Goal: Find specific page/section: Find specific page/section

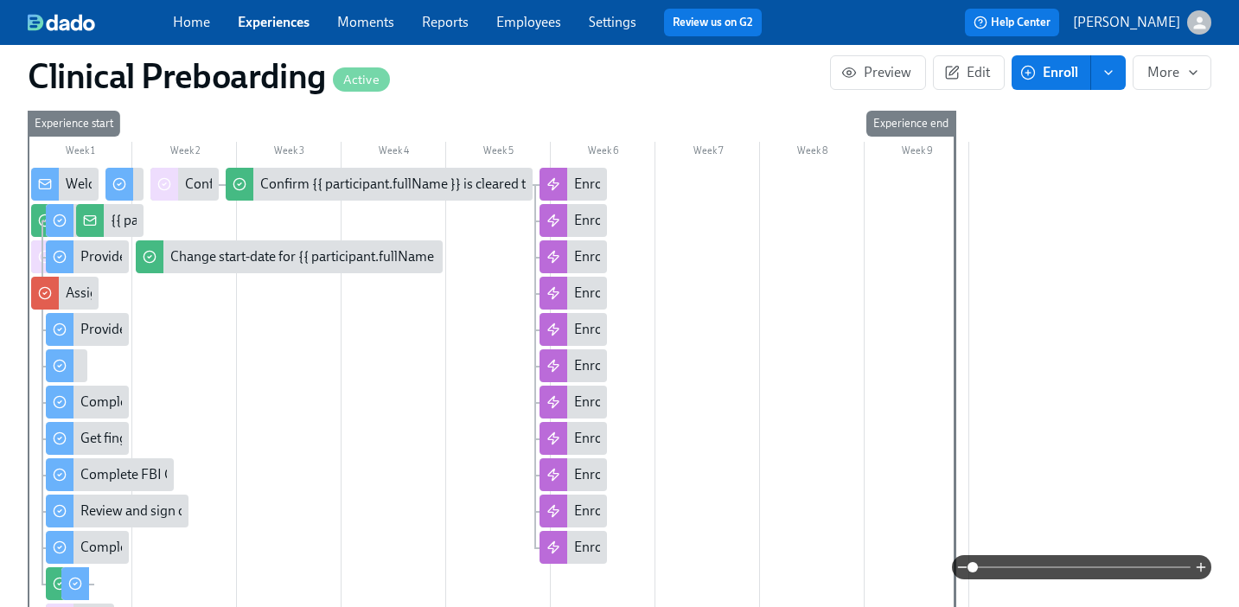
scroll to position [612, 0]
click at [523, 28] on link "Employees" at bounding box center [528, 22] width 65 height 16
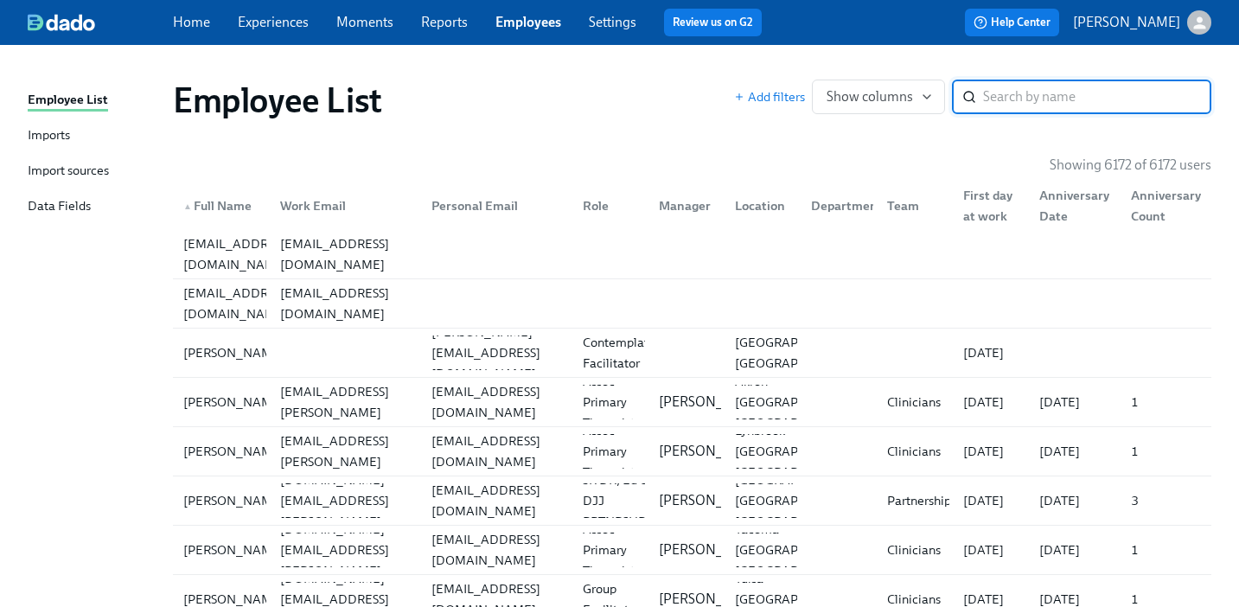
click at [1023, 96] on input "search" at bounding box center [1097, 97] width 228 height 35
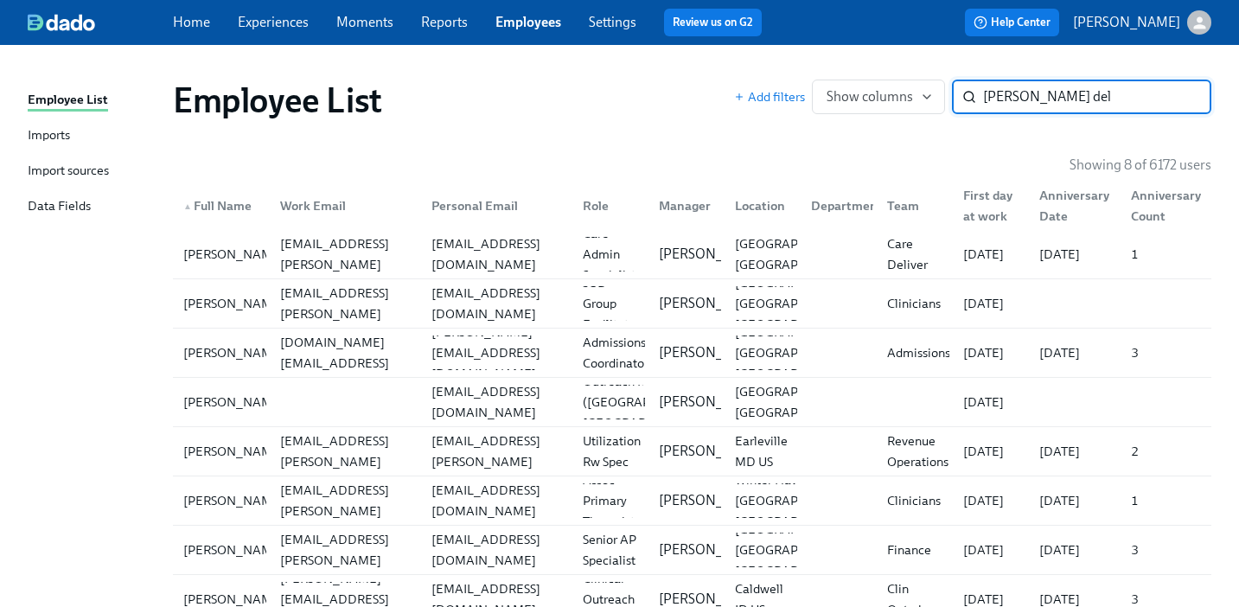
type input "[PERSON_NAME] del"
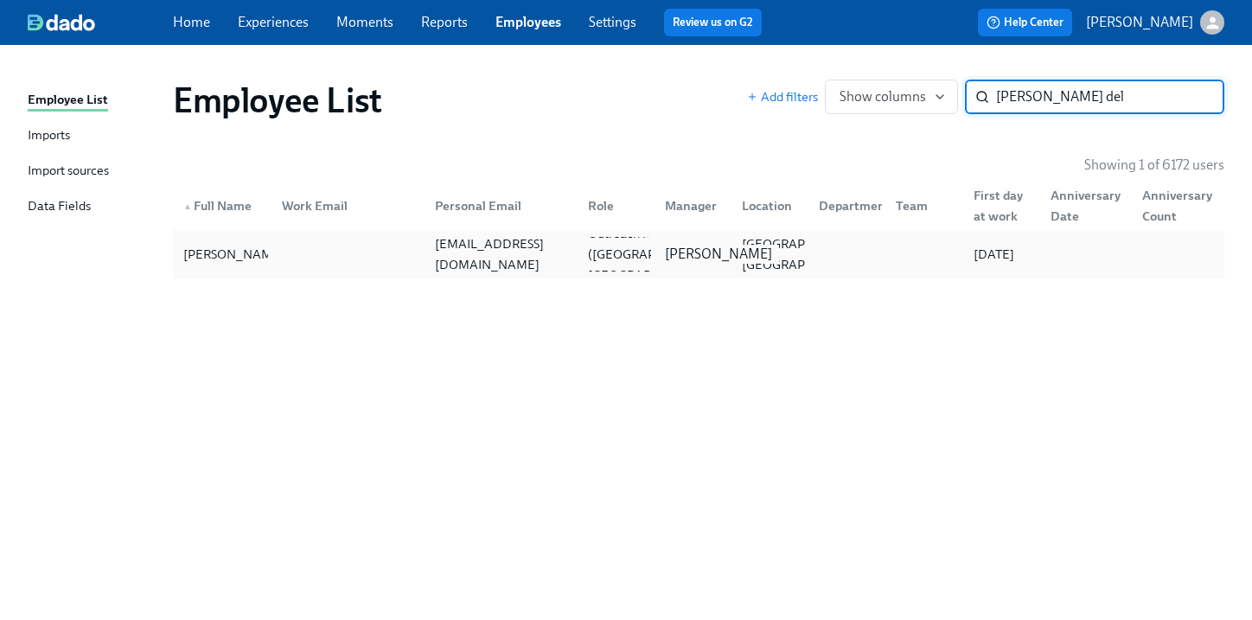
click at [695, 249] on p "[PERSON_NAME]" at bounding box center [718, 254] width 107 height 19
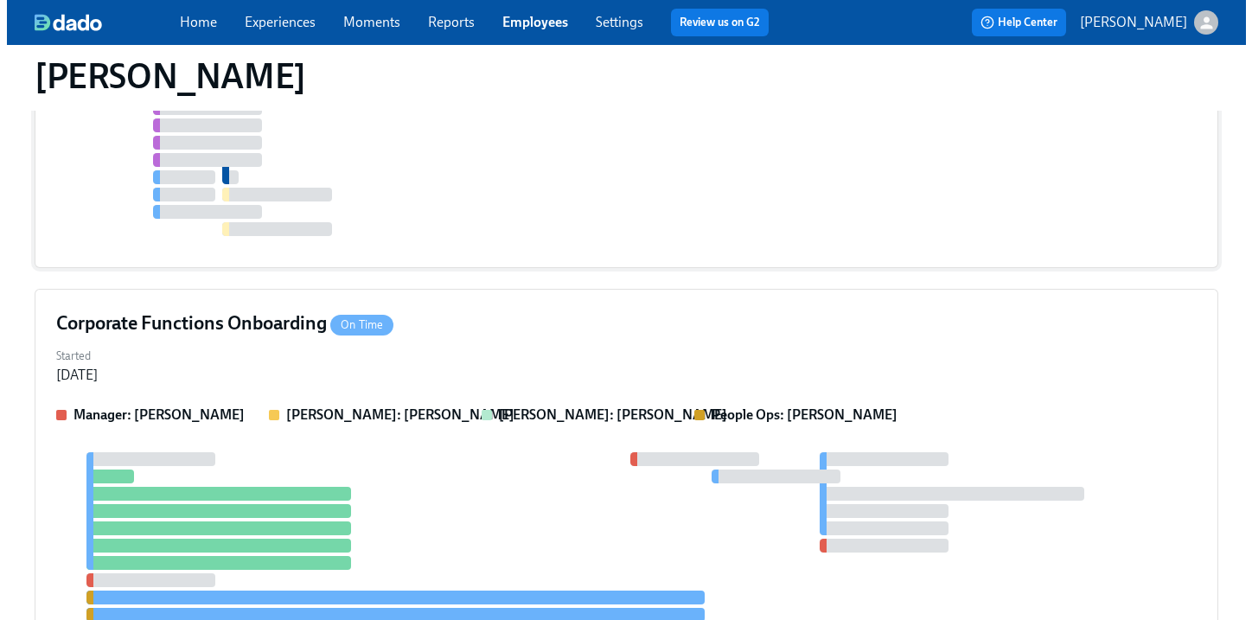
scroll to position [750, 0]
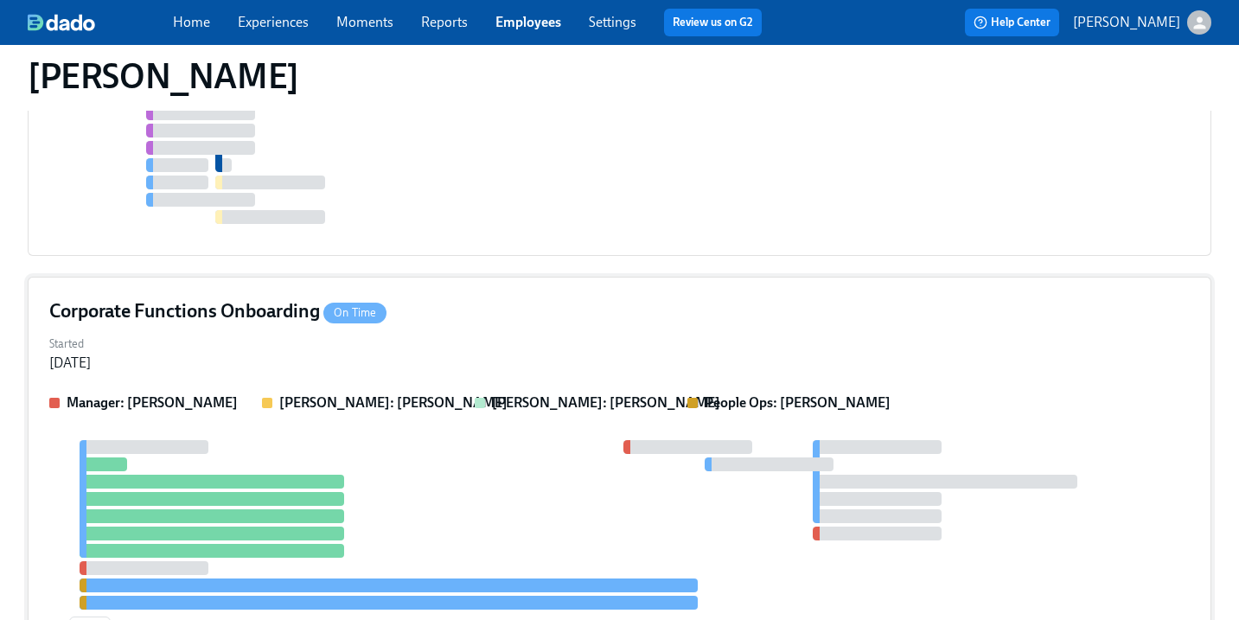
click at [692, 328] on div "Corporate Functions Onboarding On Time Started [DATE] Manager: [PERSON_NAME] [P…" at bounding box center [620, 476] width 1184 height 398
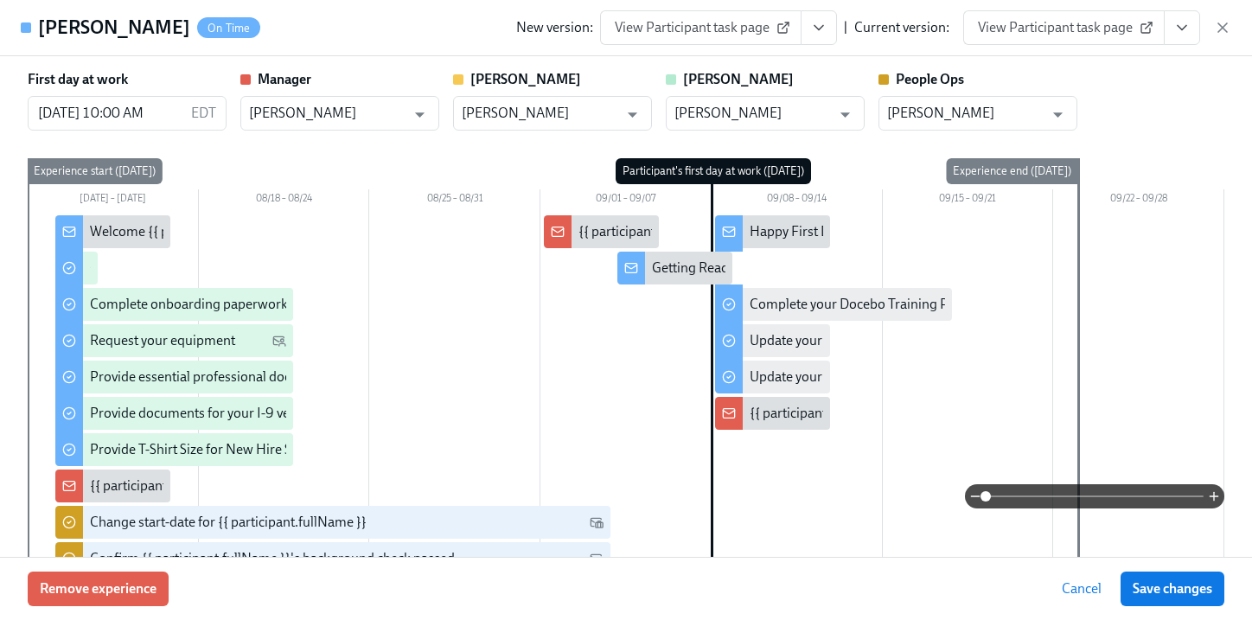
click at [1185, 26] on icon "View task page" at bounding box center [1182, 28] width 9 height 4
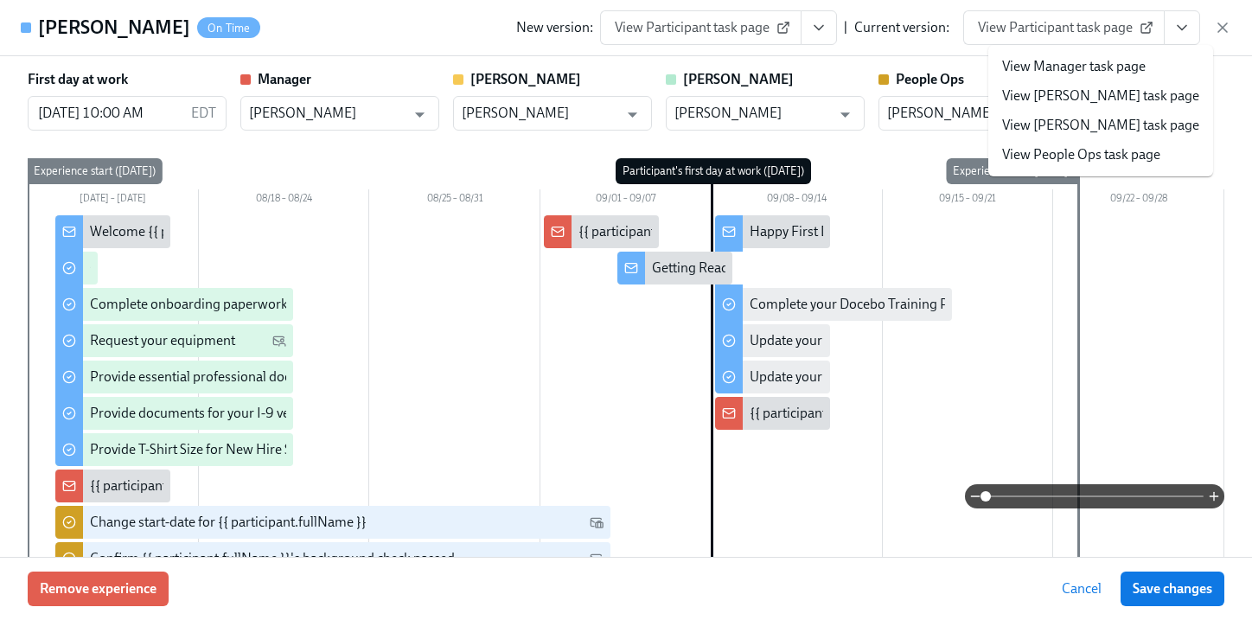
click at [1080, 156] on link "View People Ops task page" at bounding box center [1081, 154] width 158 height 19
